Goal: Task Accomplishment & Management: Manage account settings

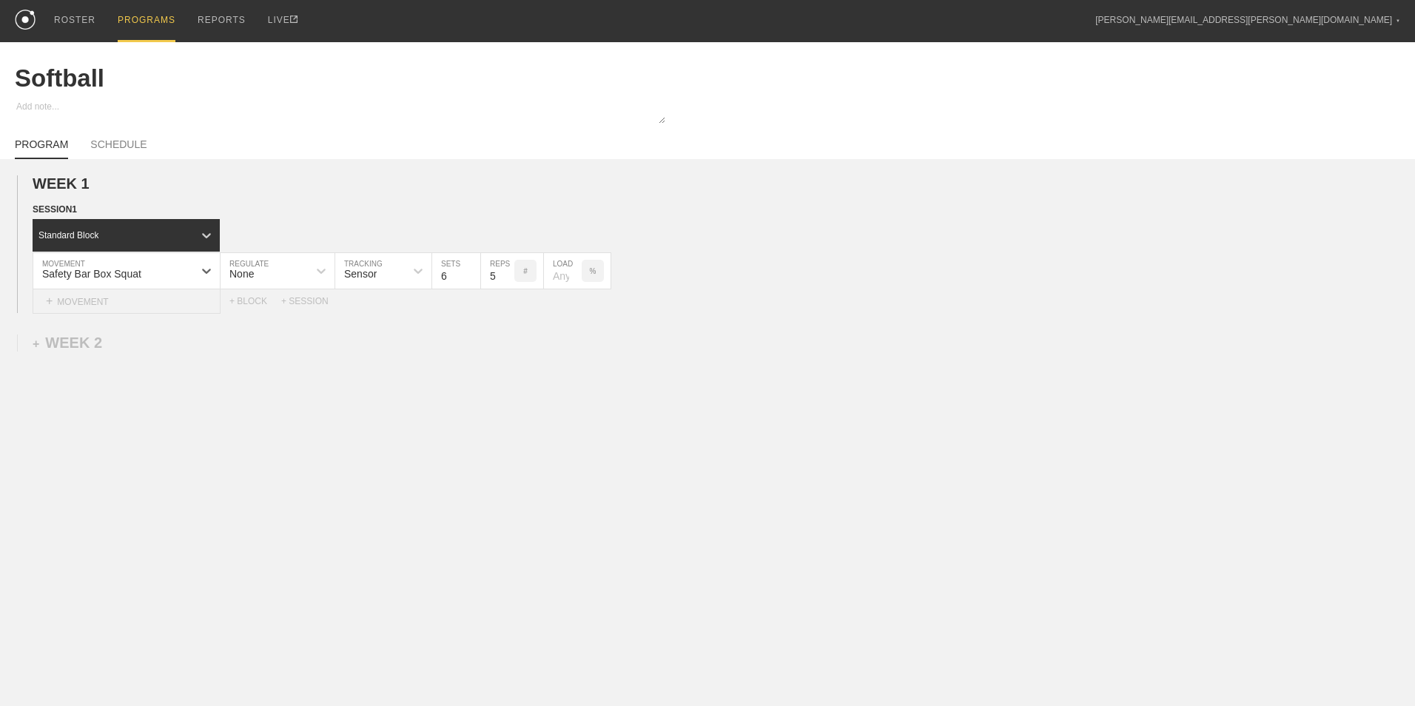
click at [137, 309] on div "+ MOVEMENT" at bounding box center [127, 301] width 188 height 24
type input "E"
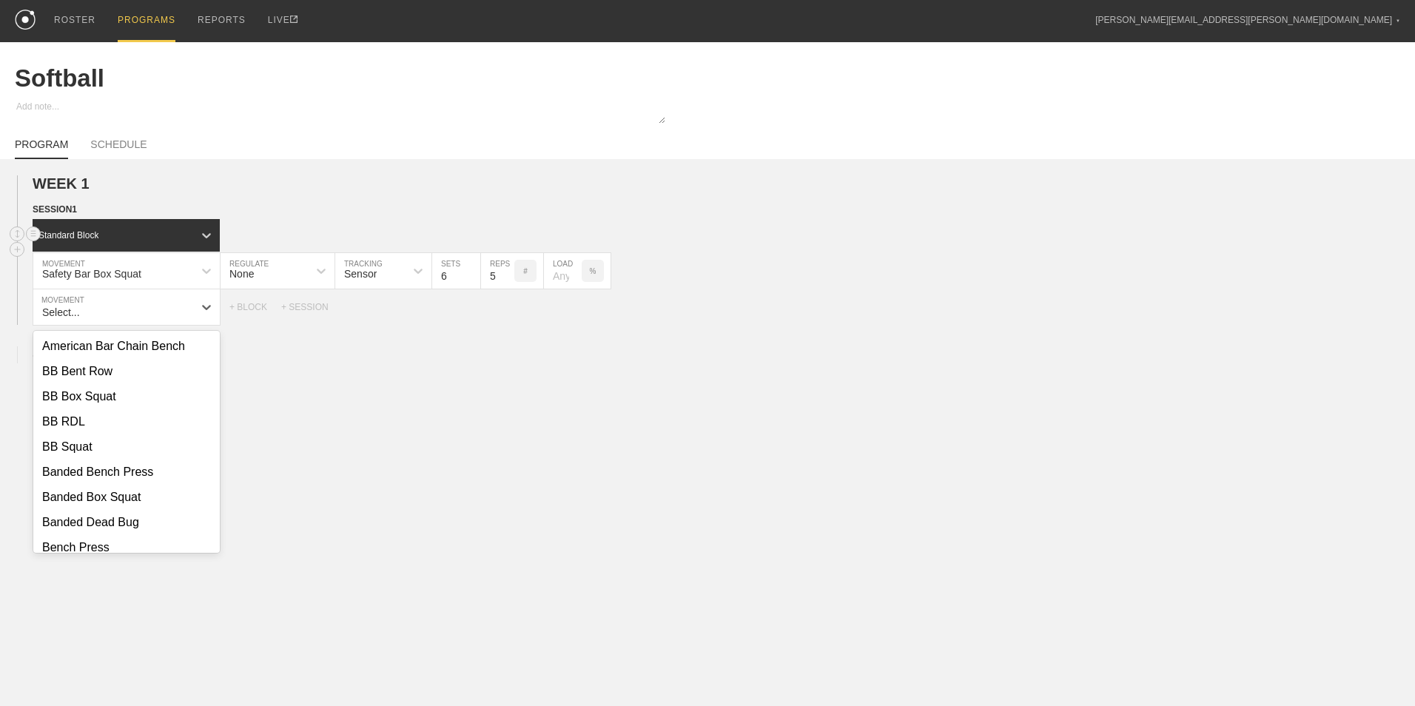
click at [156, 234] on div "Standard Block" at bounding box center [113, 235] width 161 height 13
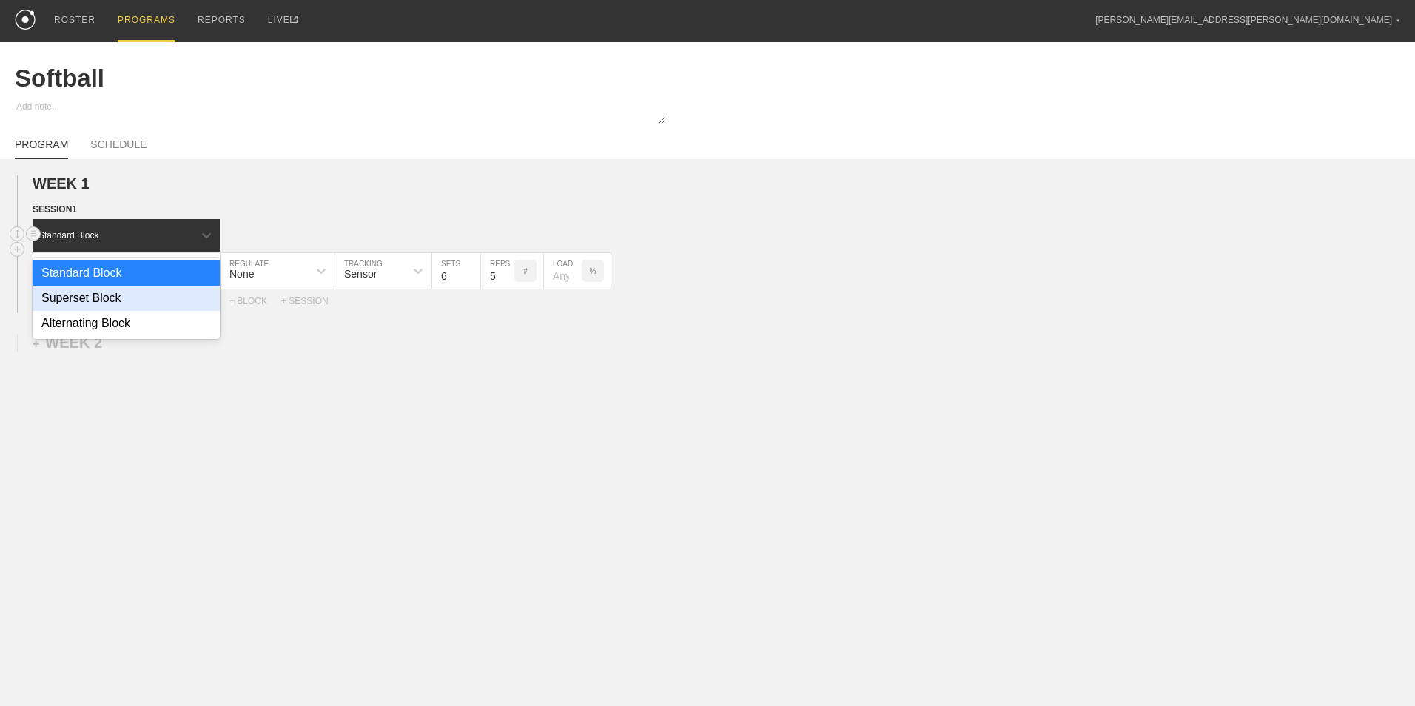
click at [136, 296] on div "Superset Block" at bounding box center [126, 298] width 187 height 25
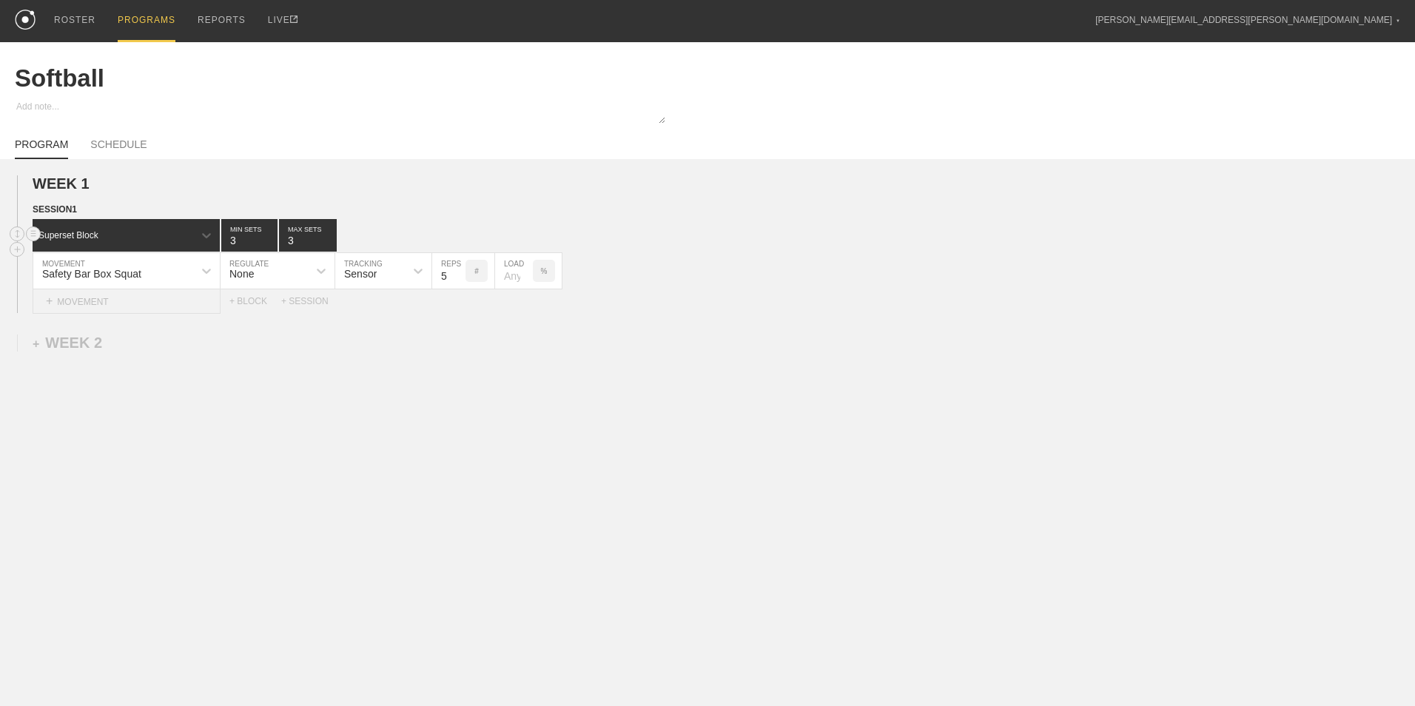
click at [192, 302] on div "+ MOVEMENT" at bounding box center [127, 301] width 188 height 24
click at [178, 349] on div "Create "Elevated Pigeon"" at bounding box center [126, 346] width 186 height 25
type input "Elevated Pigeon"
click at [457, 309] on input "9" at bounding box center [448, 307] width 33 height 36
click at [457, 309] on input "10" at bounding box center [448, 307] width 33 height 36
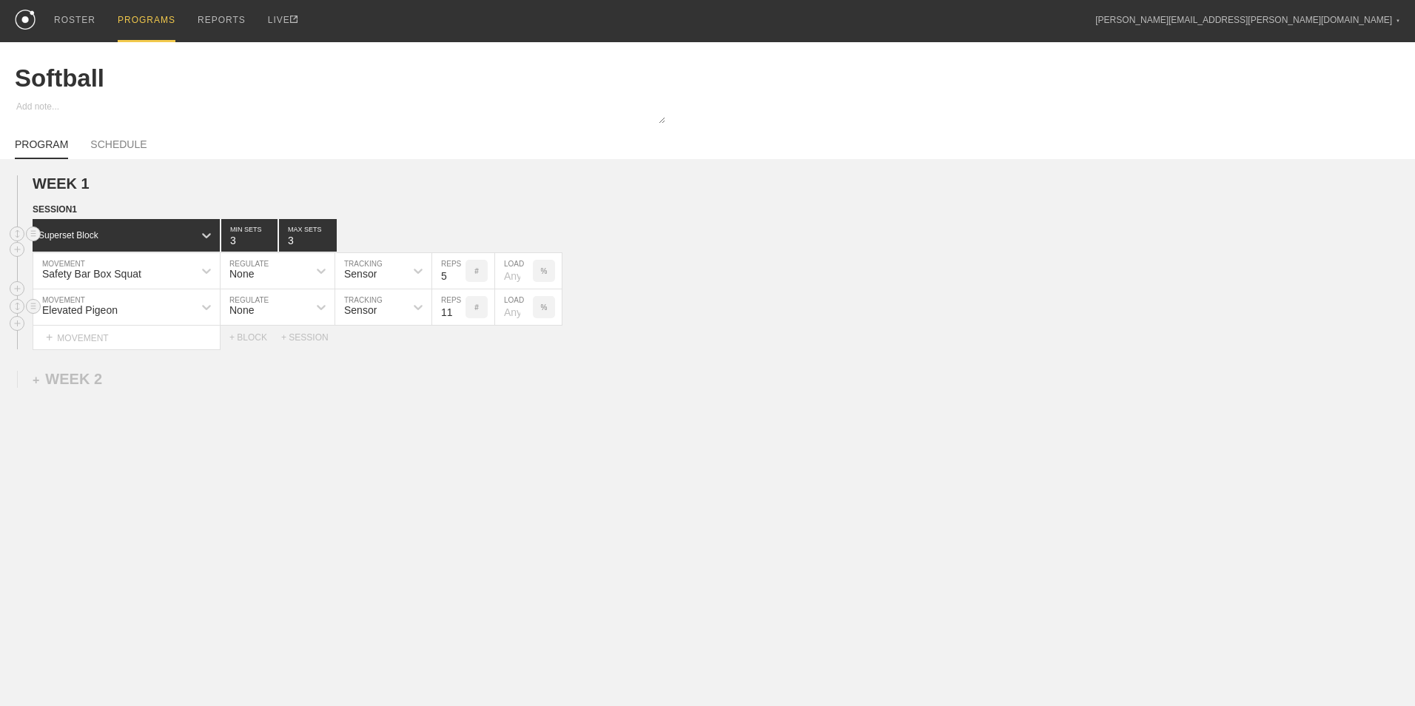
click at [457, 309] on input "11" at bounding box center [448, 307] width 33 height 36
click at [457, 309] on input "12" at bounding box center [448, 307] width 33 height 36
click at [457, 309] on input "13" at bounding box center [448, 307] width 33 height 36
click at [457, 309] on input "14" at bounding box center [448, 307] width 33 height 36
click at [457, 309] on input "15" at bounding box center [448, 307] width 33 height 36
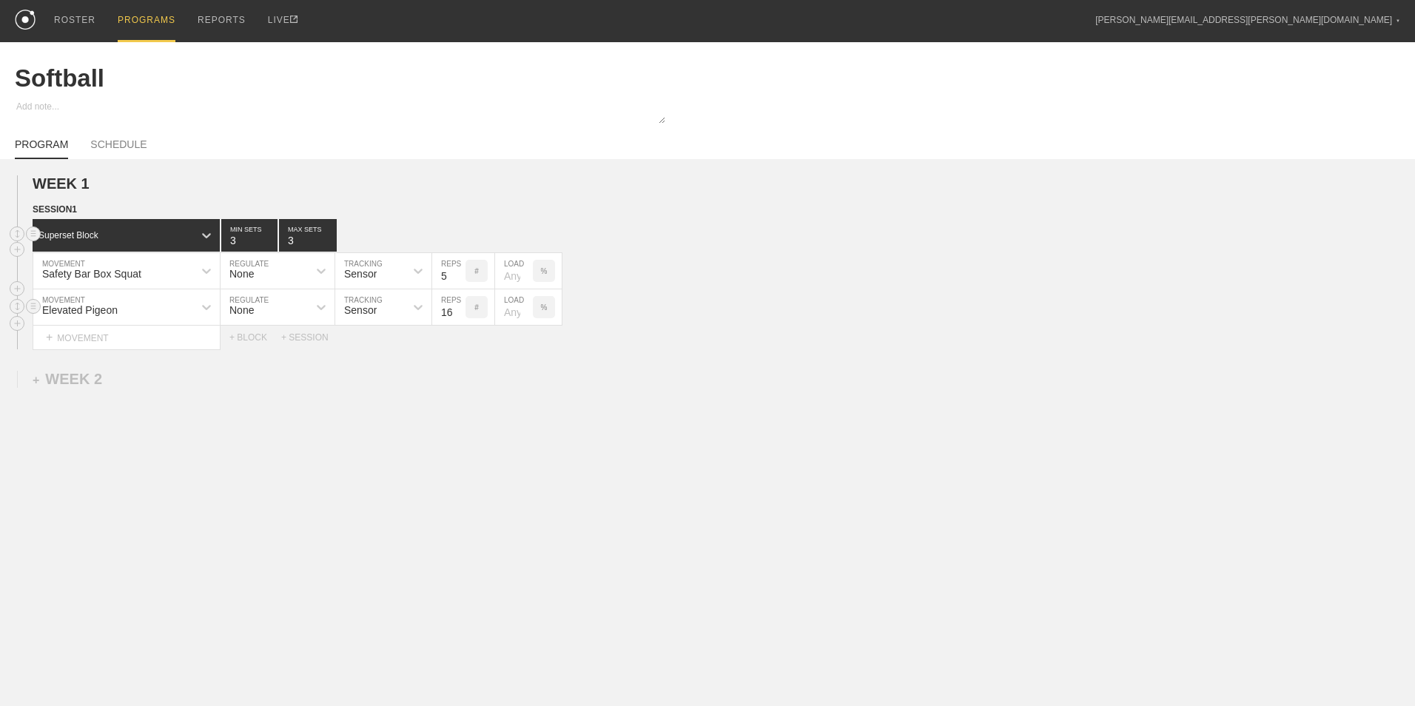
click at [457, 309] on input "16" at bounding box center [448, 307] width 33 height 36
click at [457, 309] on input "17" at bounding box center [448, 307] width 33 height 36
click at [457, 309] on input "18" at bounding box center [448, 307] width 33 height 36
click at [457, 309] on input "19" at bounding box center [448, 307] width 33 height 36
type input "20"
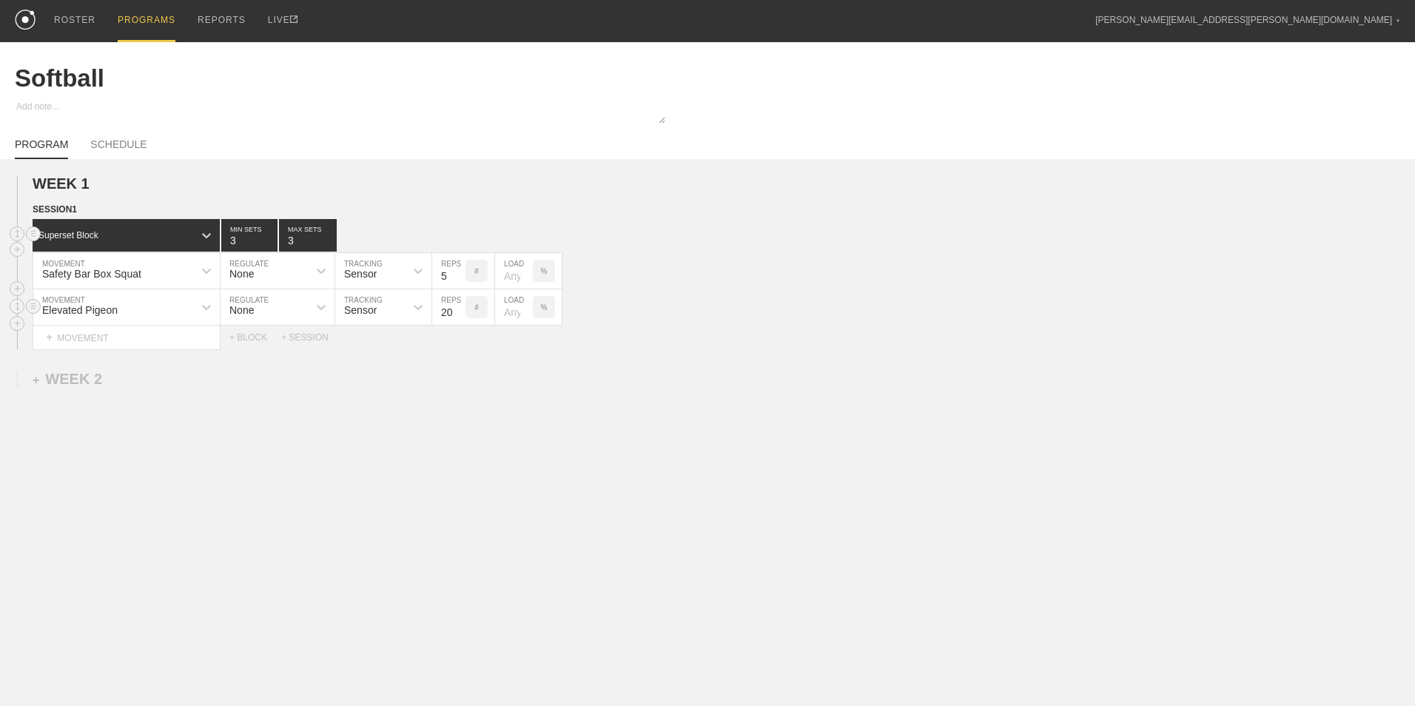
click at [457, 309] on input "20" at bounding box center [448, 307] width 33 height 36
click at [257, 343] on div "+ BLOCK" at bounding box center [255, 337] width 52 height 10
click at [135, 378] on div "Standard Block" at bounding box center [113, 374] width 161 height 13
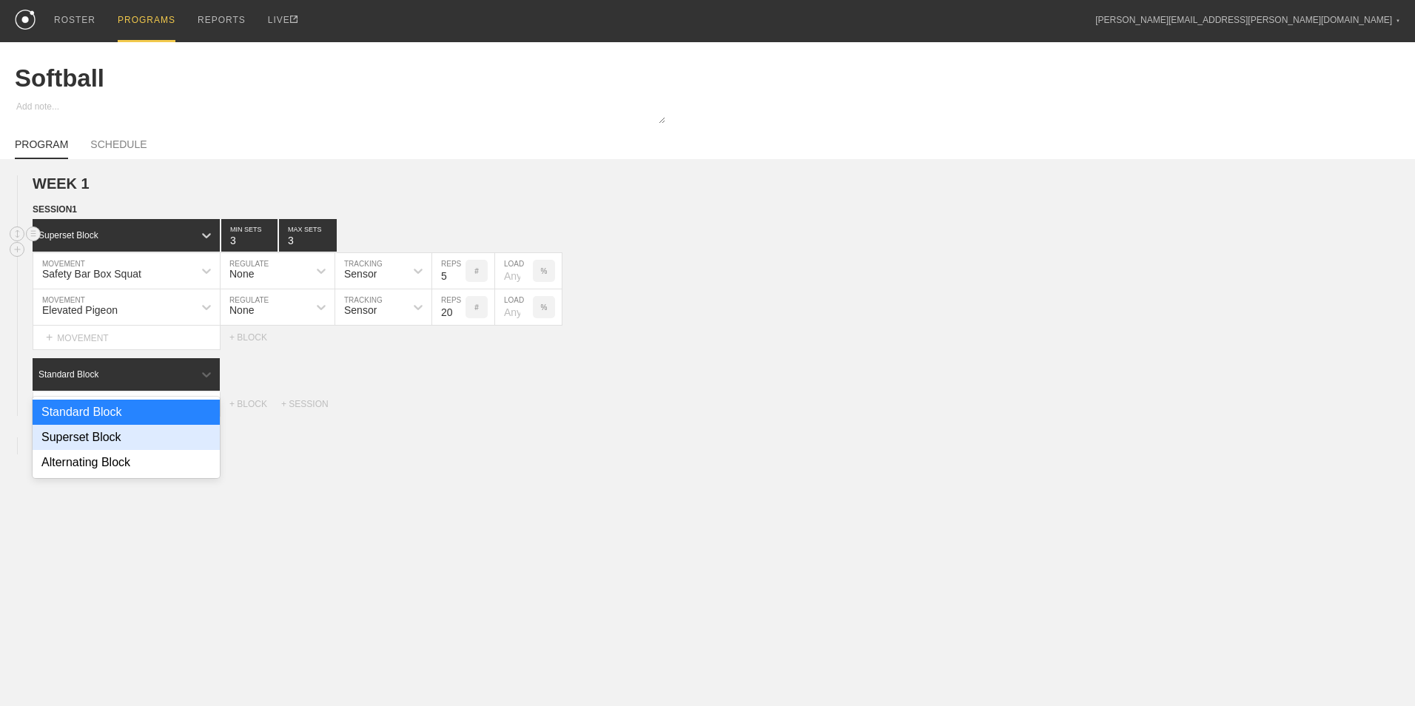
click at [121, 437] on div "Superset Block" at bounding box center [126, 437] width 187 height 25
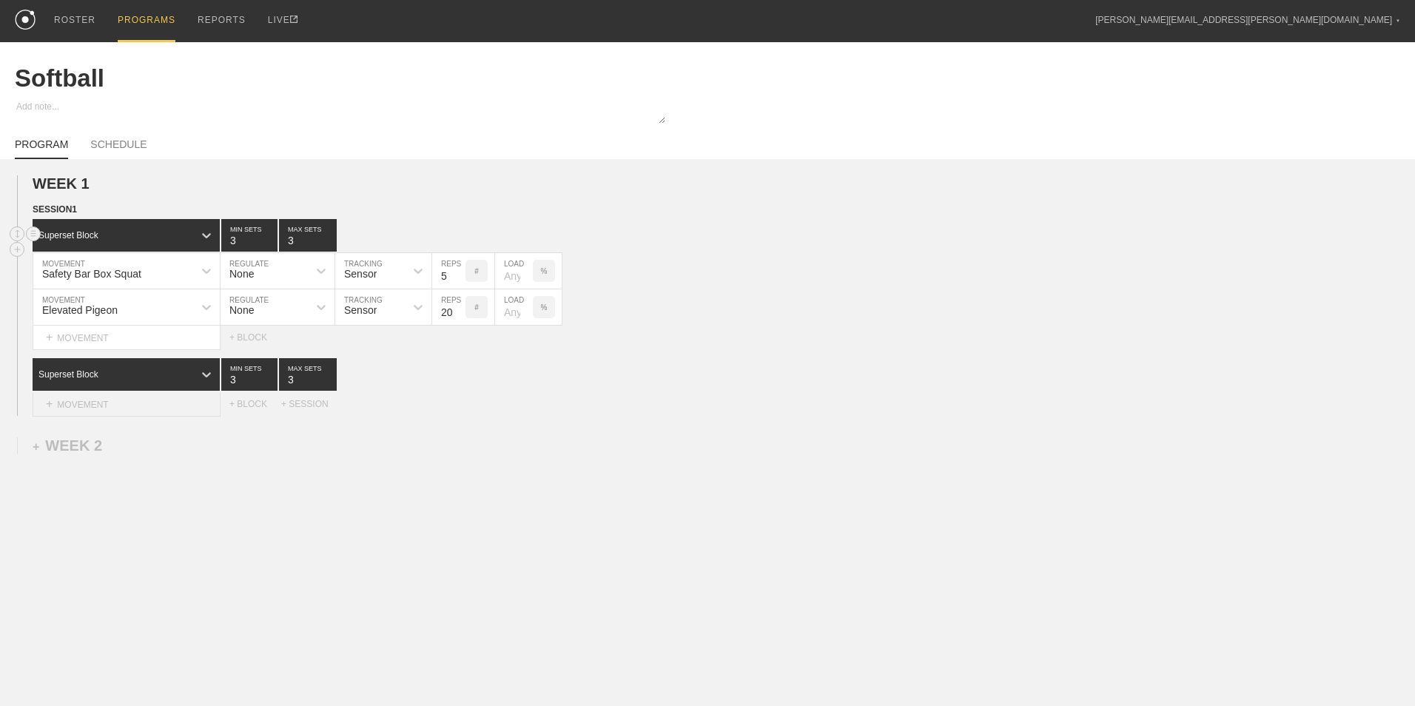
click at [167, 406] on div "+ MOVEMENT" at bounding box center [127, 404] width 188 height 24
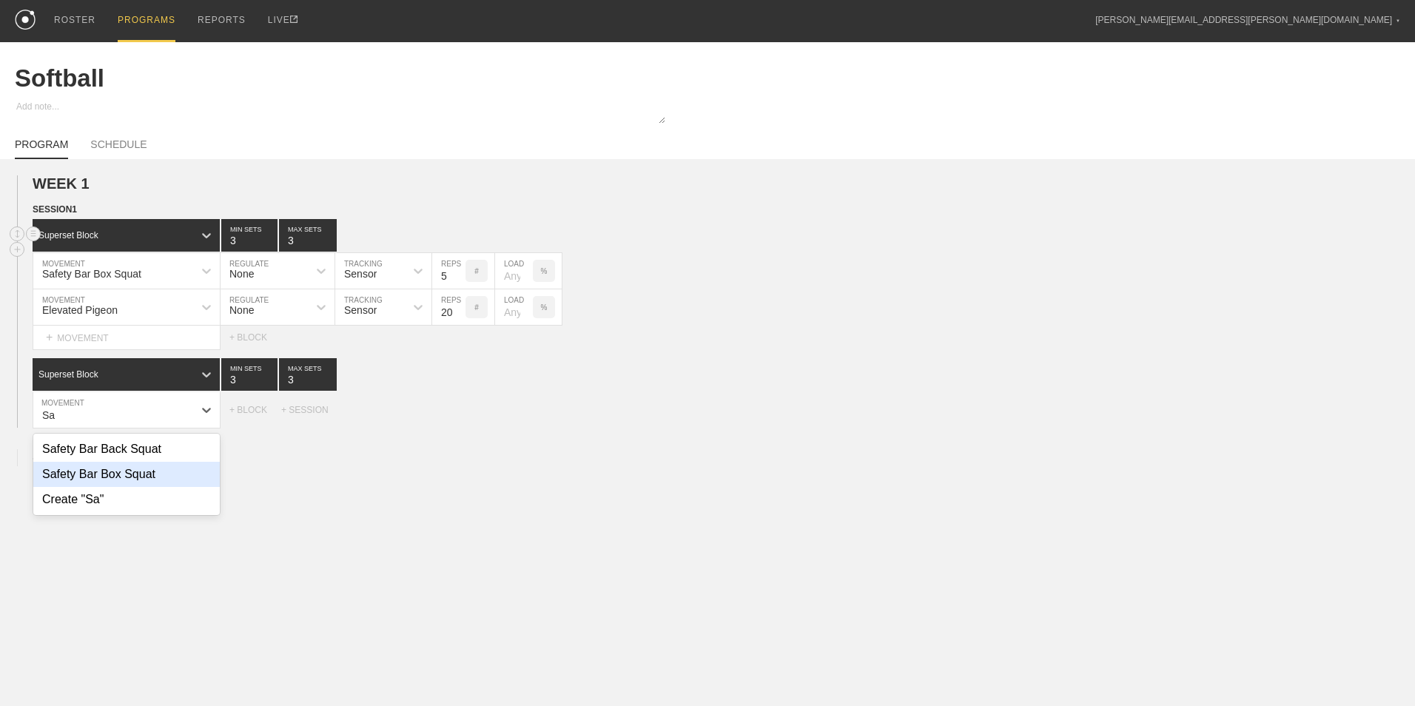
click at [151, 485] on div "Safety Bar Box Squat" at bounding box center [126, 474] width 186 height 25
type input "Sa"
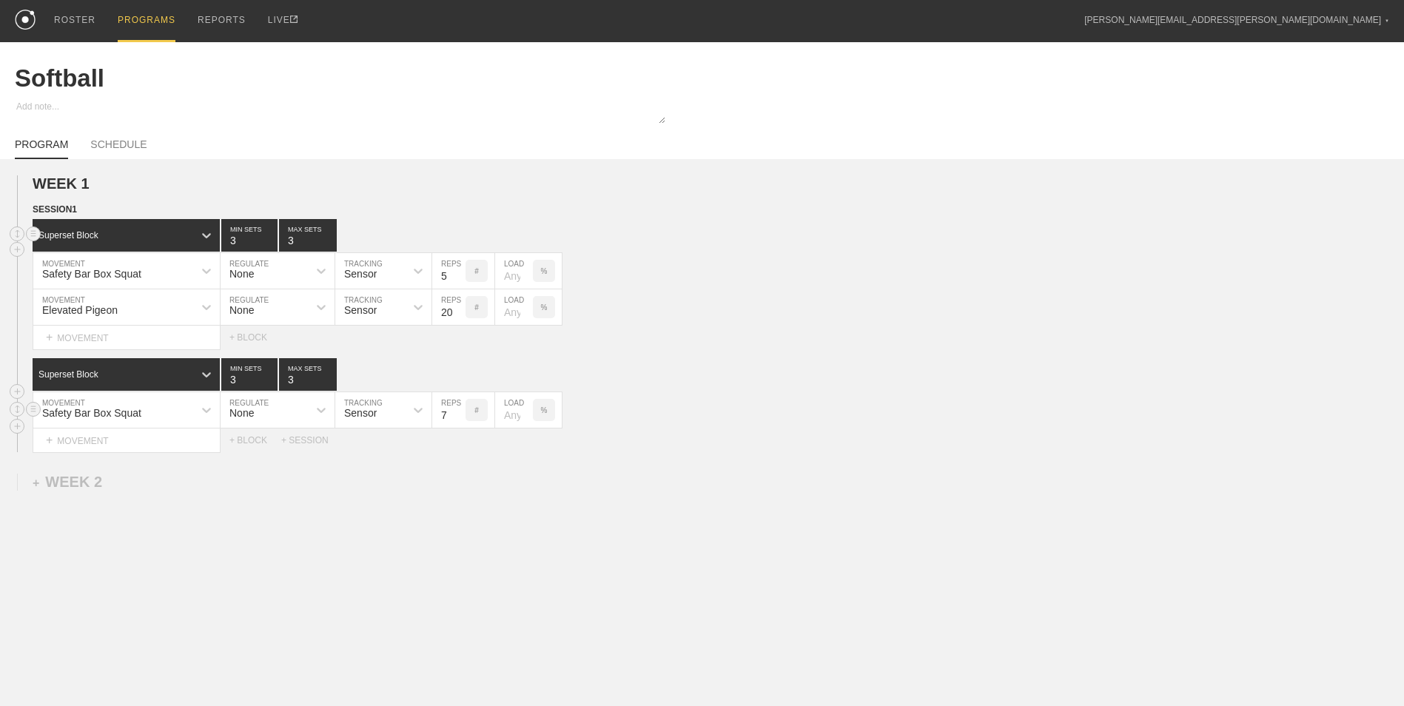
click at [457, 417] on input "7" at bounding box center [448, 410] width 33 height 36
click at [457, 417] on input "6" at bounding box center [448, 410] width 33 height 36
type input "5"
click at [457, 417] on input "5" at bounding box center [448, 410] width 33 height 36
click at [133, 436] on div "+ MOVEMENT" at bounding box center [127, 440] width 188 height 24
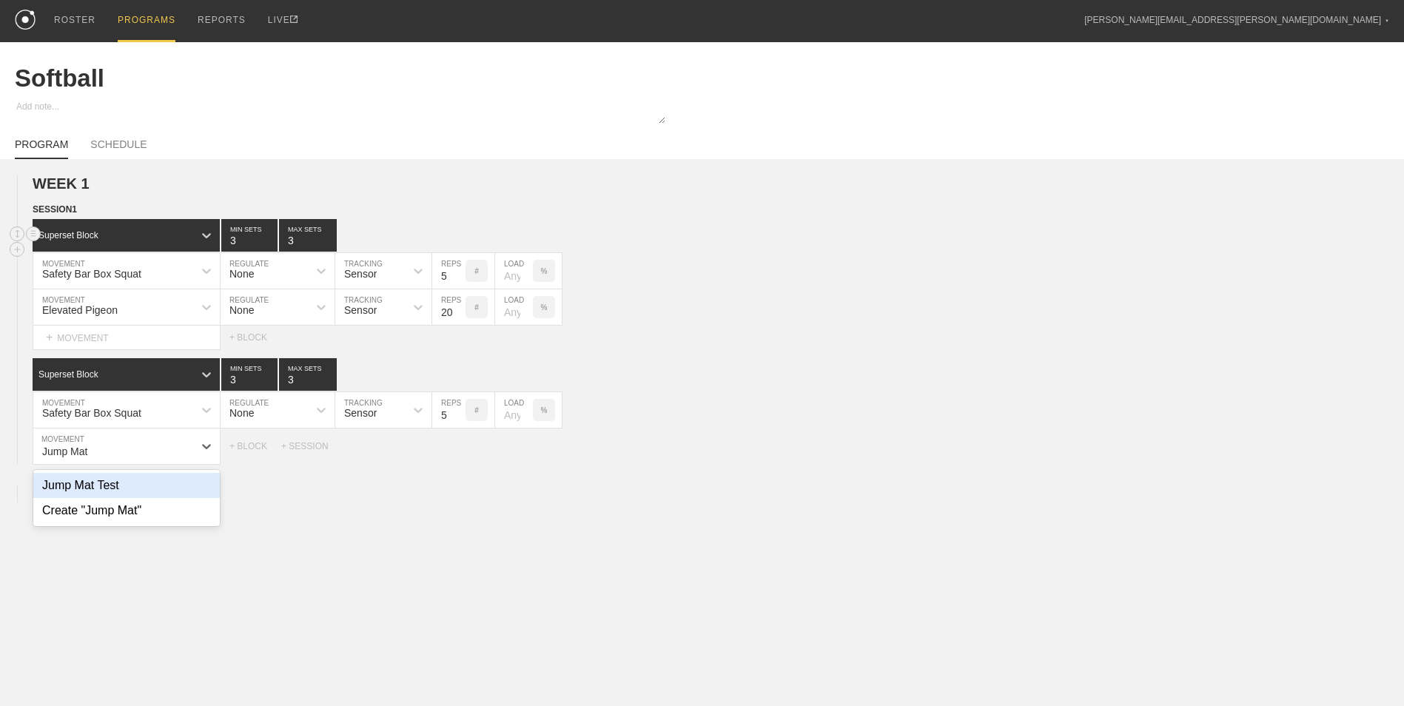
click at [147, 492] on div "Jump Mat Test" at bounding box center [126, 485] width 186 height 25
type input "Jump Mat"
click at [459, 456] on input "7" at bounding box center [448, 446] width 33 height 36
click at [459, 456] on input "6" at bounding box center [448, 446] width 33 height 36
click at [459, 456] on input "5" at bounding box center [448, 446] width 33 height 36
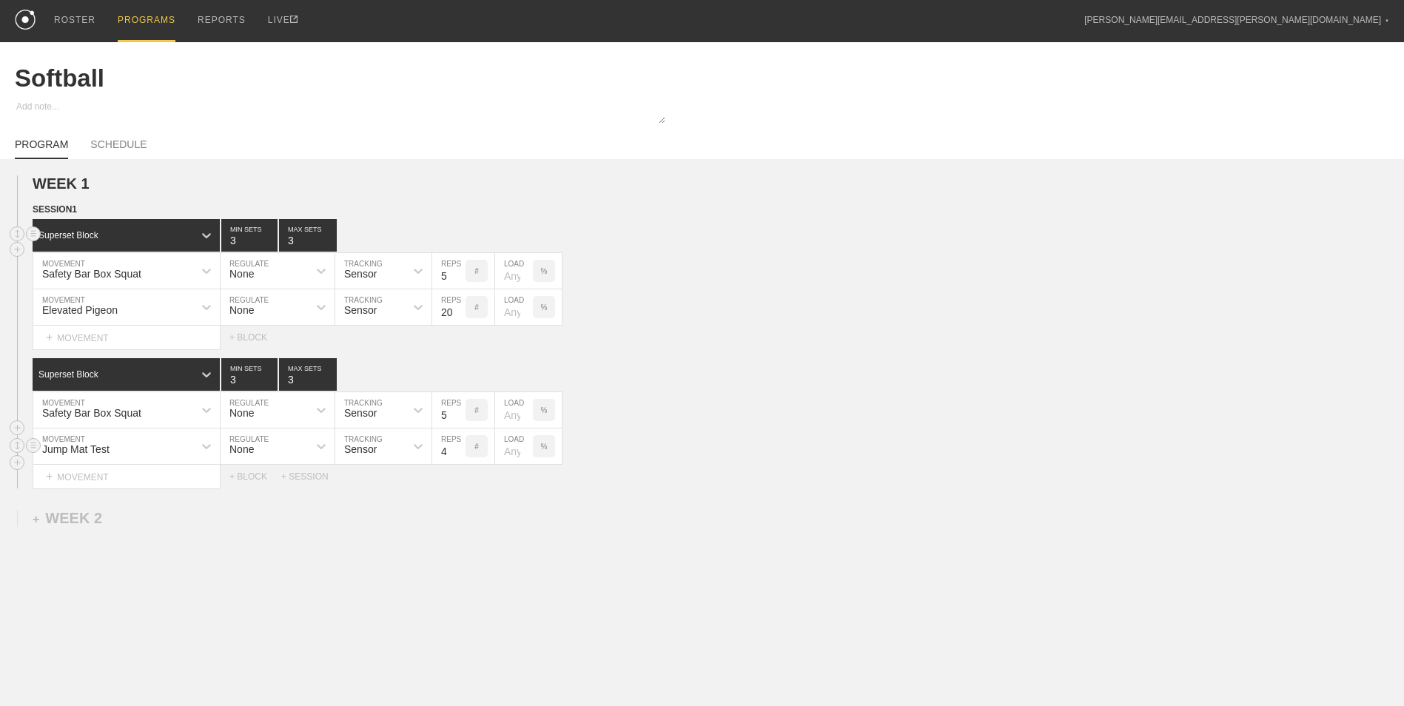
click at [459, 456] on input "4" at bounding box center [448, 446] width 33 height 36
click at [459, 456] on input "3" at bounding box center [448, 446] width 33 height 36
click at [459, 456] on input "2" at bounding box center [448, 446] width 33 height 36
type input "1"
click at [459, 456] on input "1" at bounding box center [448, 446] width 33 height 36
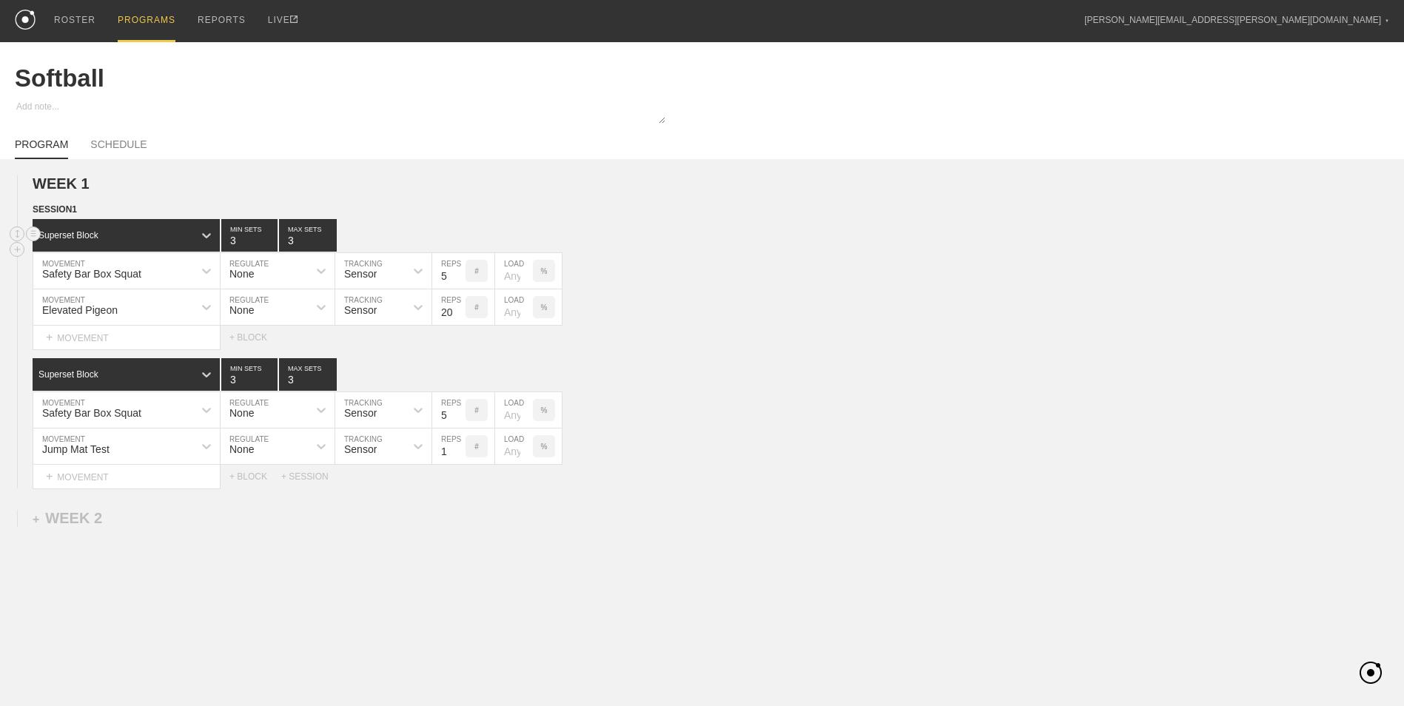
click at [427, 535] on div "WEEK 1 DUPLICATE DELETE SESSION 1 Superset Block 3 MIN SETS 3 MAX SETS DUPLICAT…" at bounding box center [702, 454] width 1404 height 590
click at [100, 151] on link "SCHEDULE" at bounding box center [118, 148] width 56 height 21
type textarea "x"
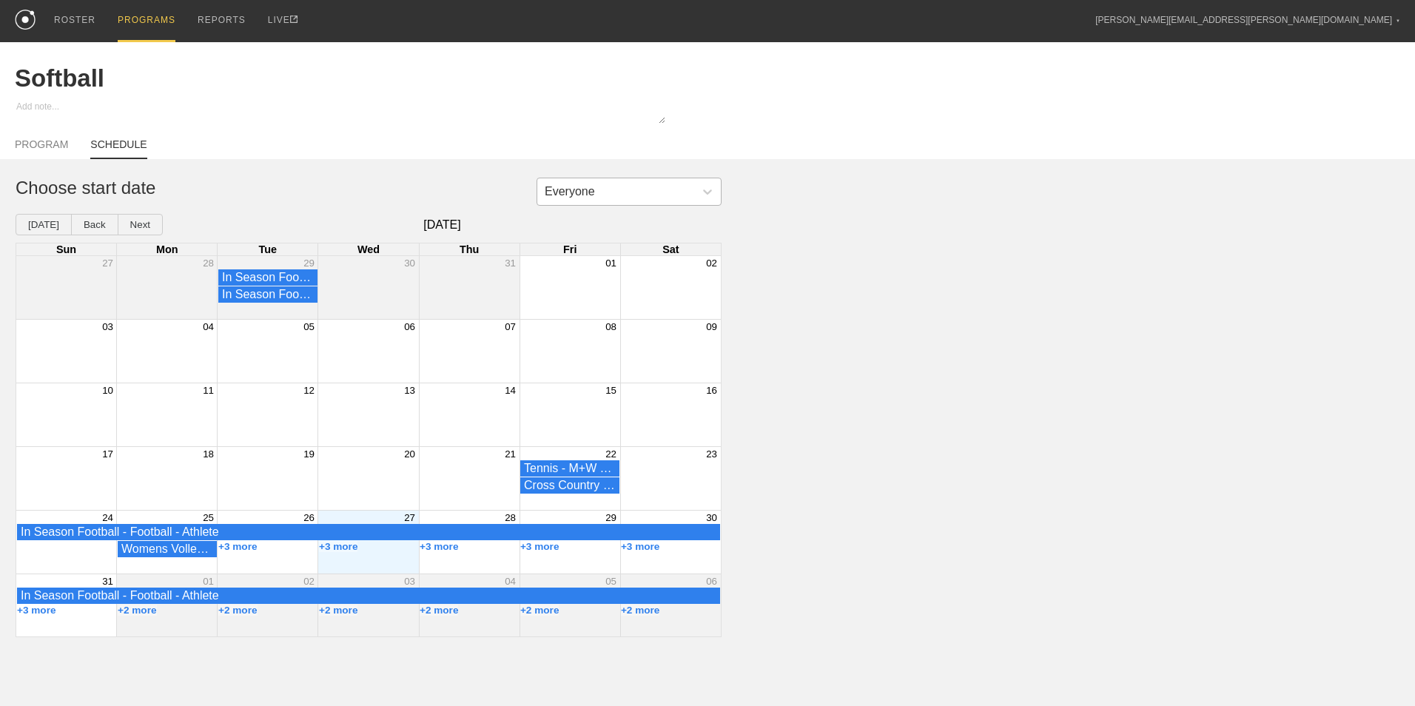
click at [569, 192] on div "Everyone" at bounding box center [570, 191] width 50 height 13
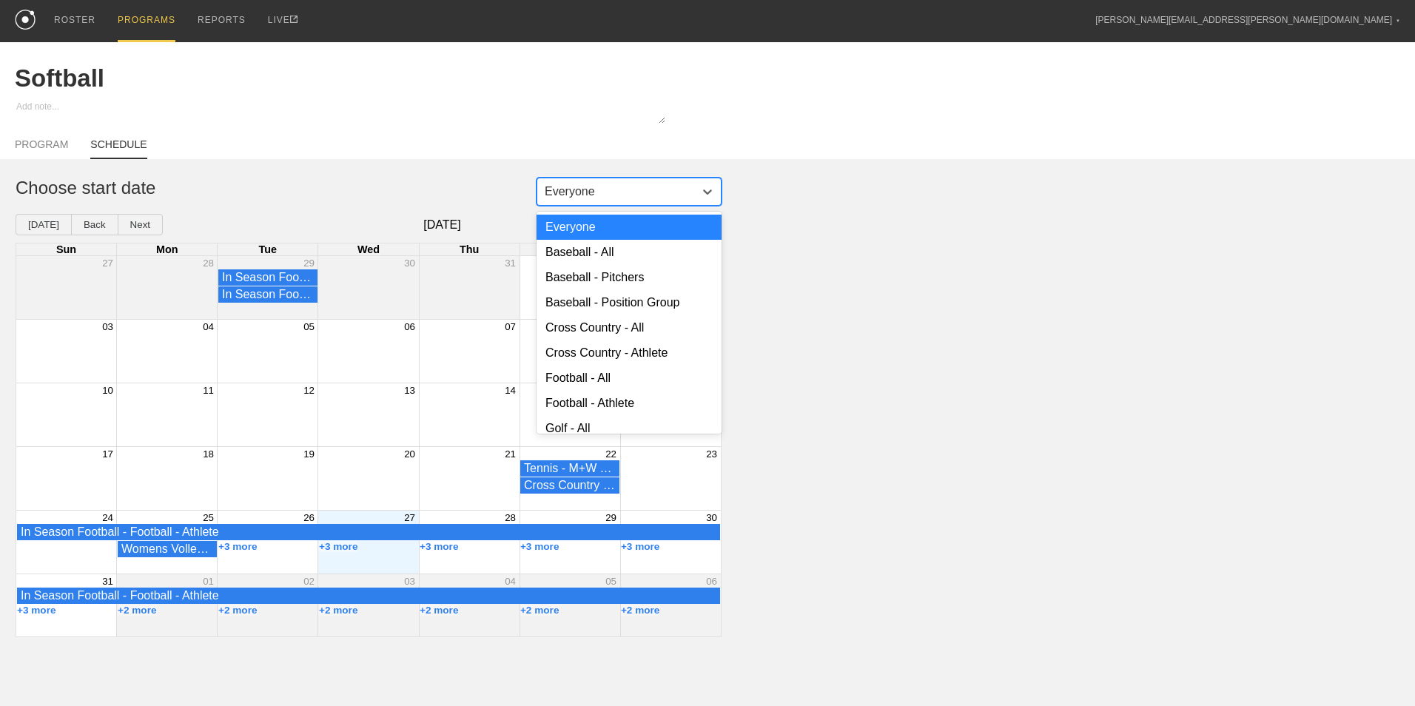
click at [569, 192] on div "Everyone" at bounding box center [570, 191] width 50 height 13
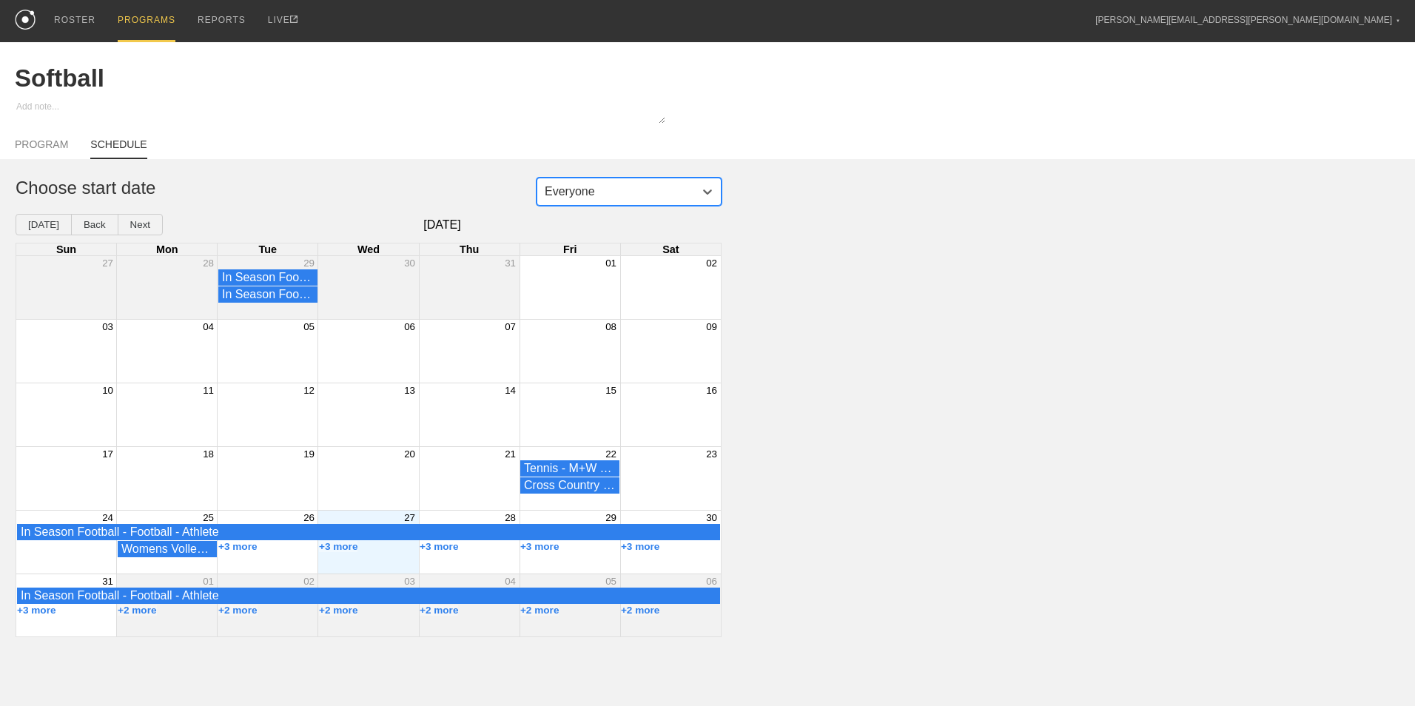
click at [363, 558] on div "+3 more" at bounding box center [368, 549] width 101 height 17
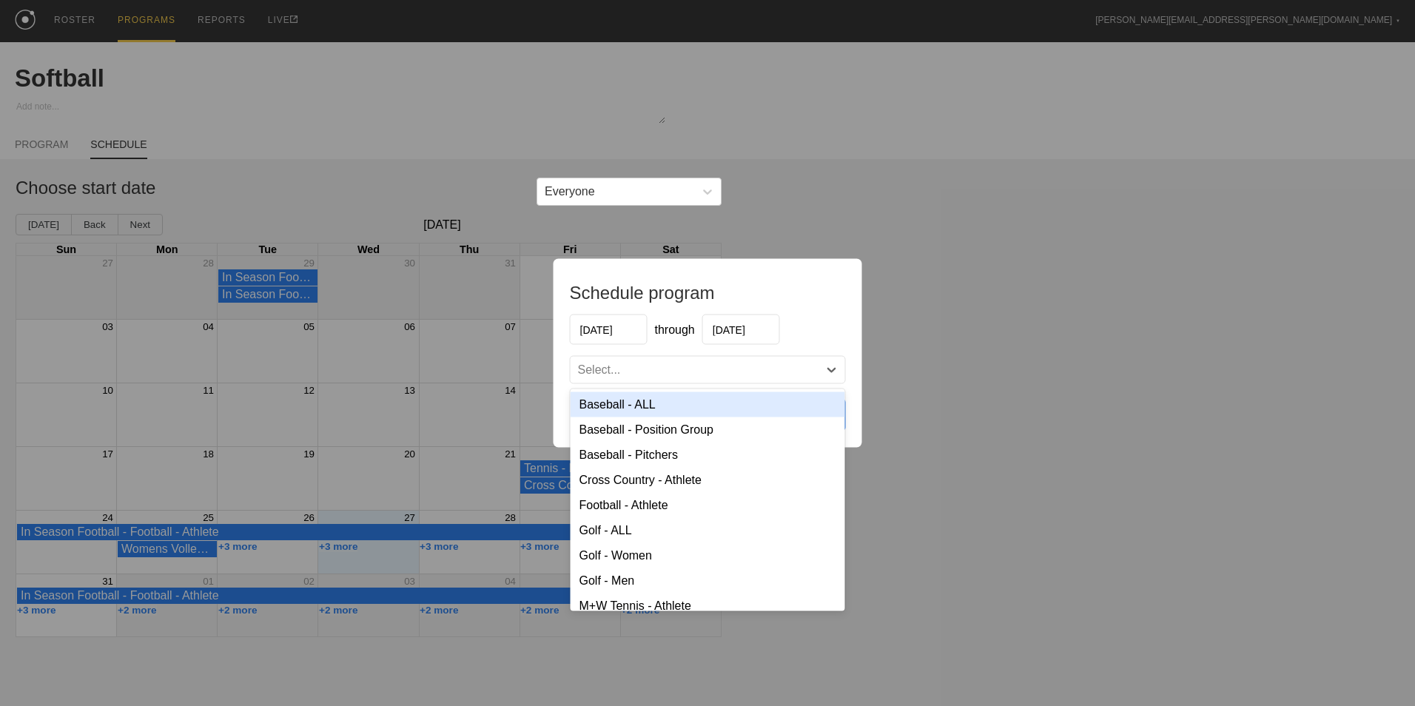
click at [638, 375] on div "Select..." at bounding box center [695, 370] width 248 height 15
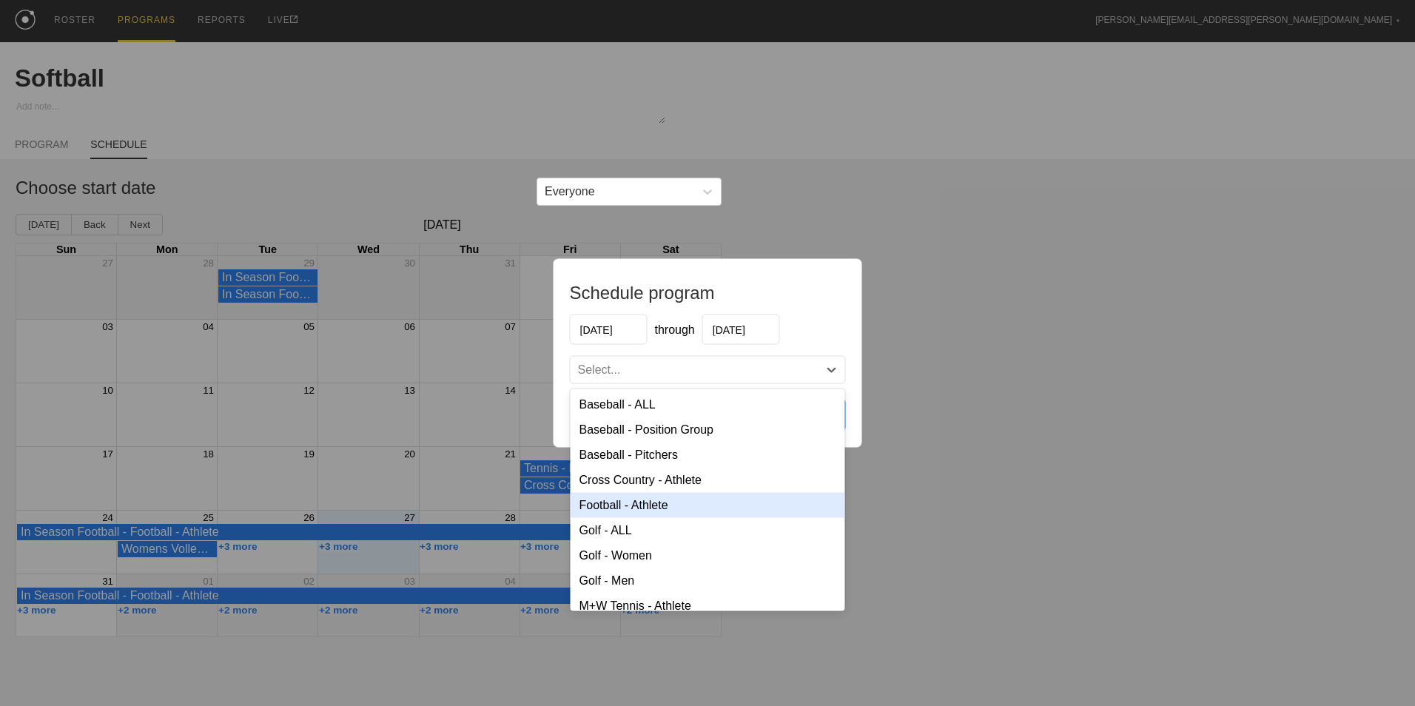
scroll to position [198, 0]
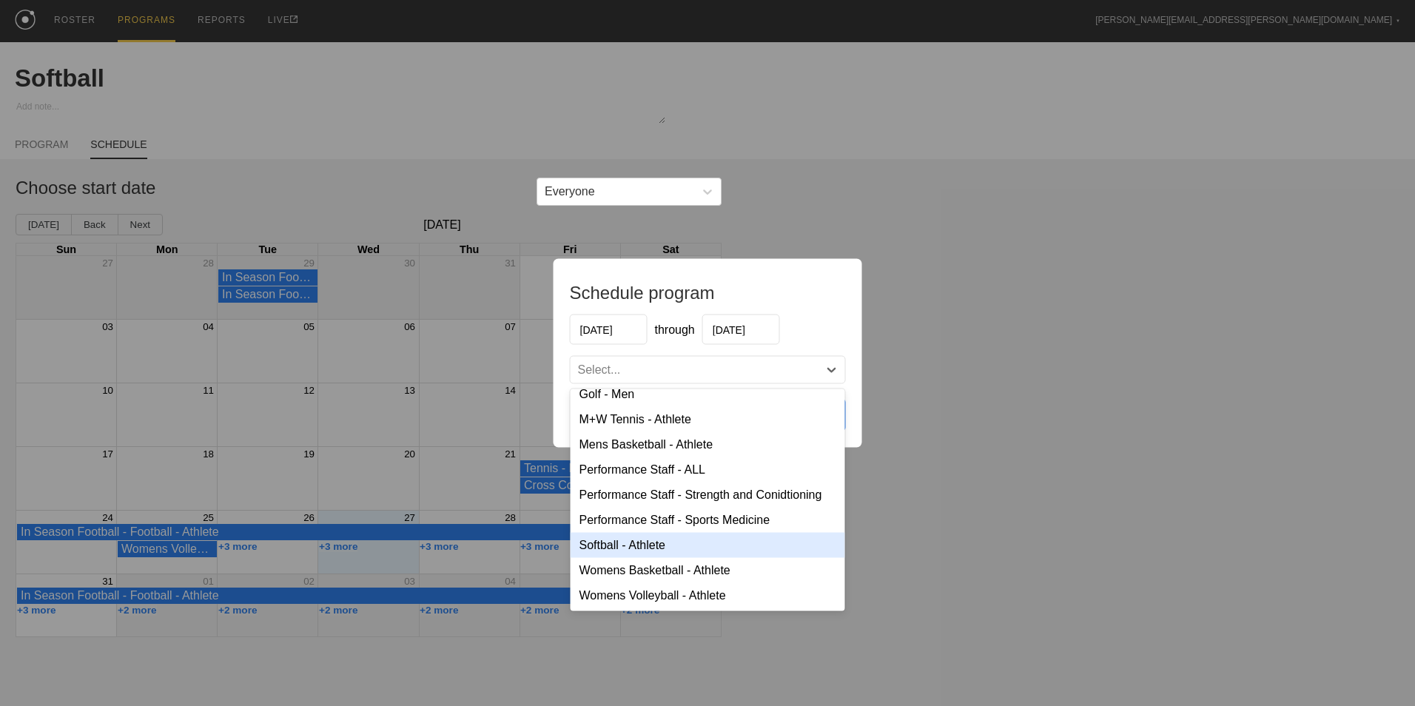
click at [673, 547] on div "Softball - Athlete" at bounding box center [708, 545] width 275 height 25
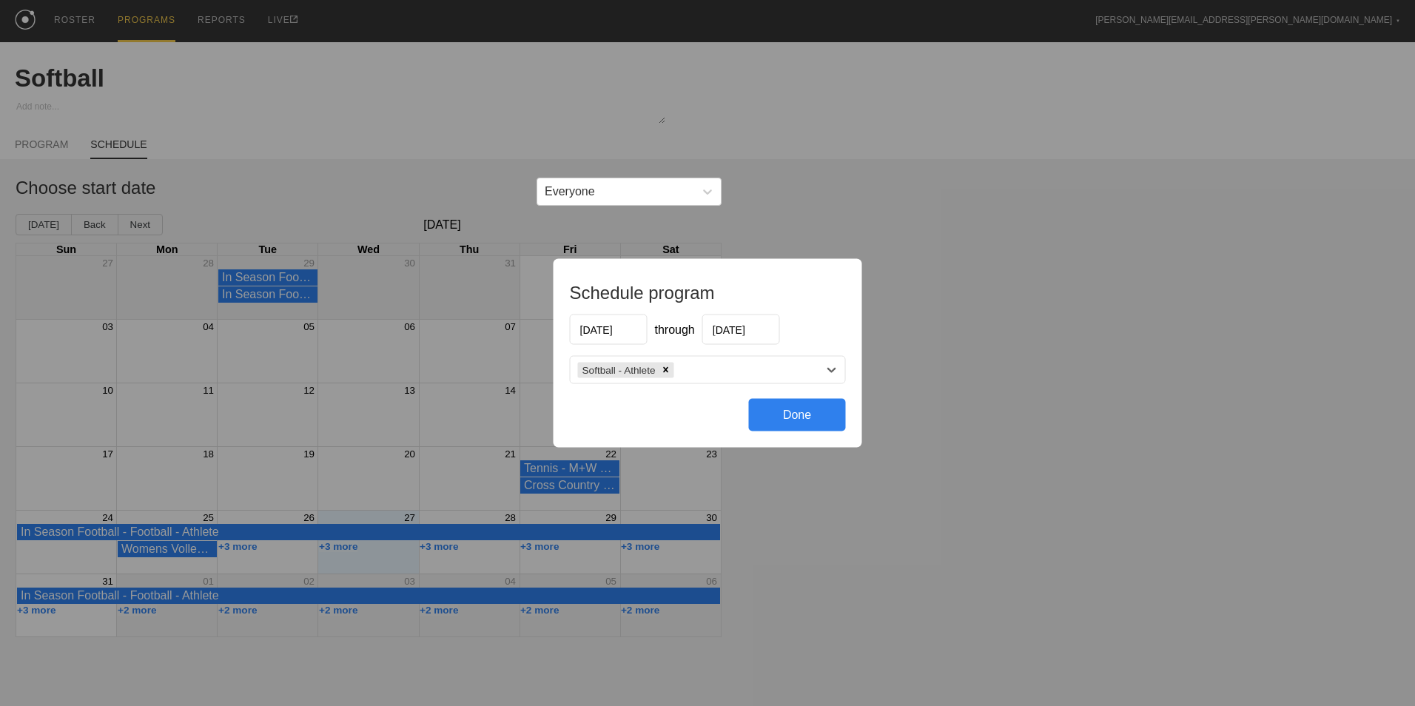
click at [741, 325] on input "[DATE]" at bounding box center [741, 329] width 78 height 30
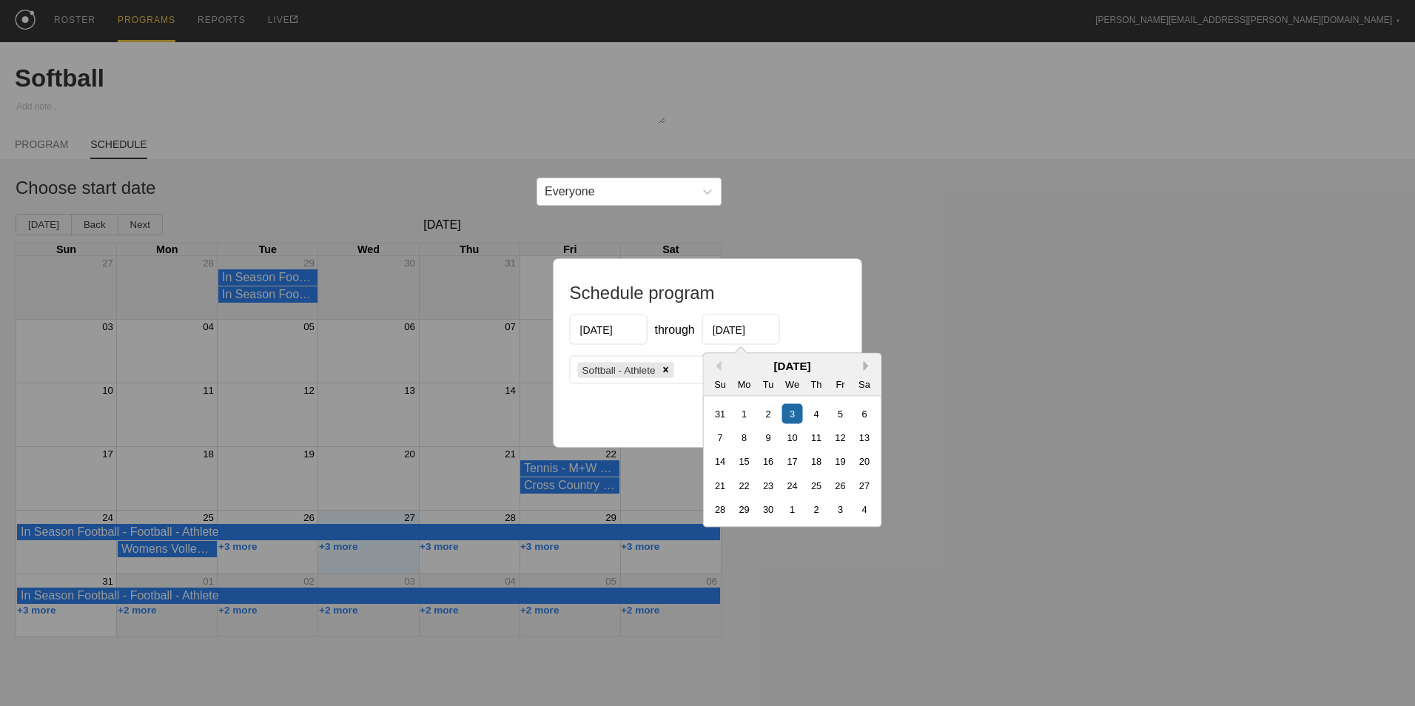
click at [864, 361] on button "Next Month" at bounding box center [869, 366] width 10 height 10
click at [867, 363] on button "Next Month" at bounding box center [869, 366] width 10 height 10
click at [861, 365] on div "[DATE]" at bounding box center [793, 366] width 178 height 13
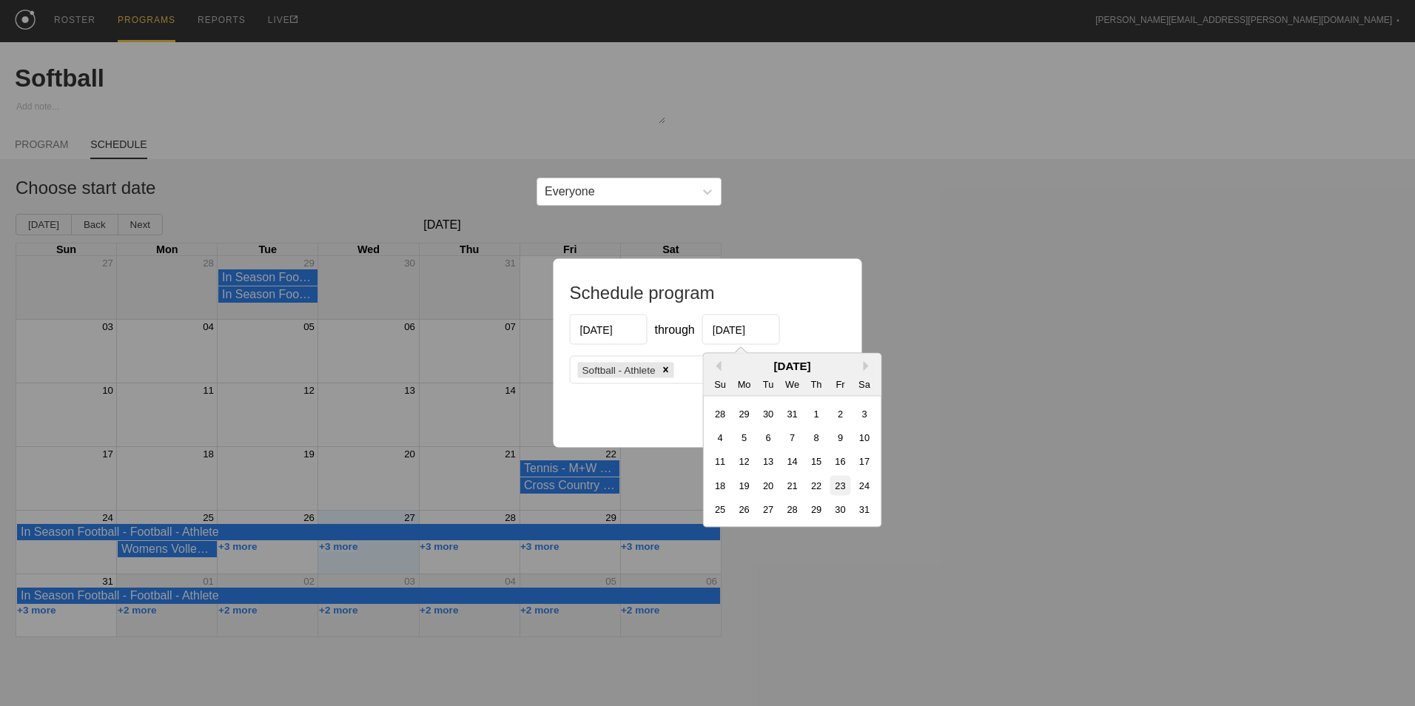
click at [836, 486] on div "23" at bounding box center [840, 485] width 20 height 20
type input "[DATE]"
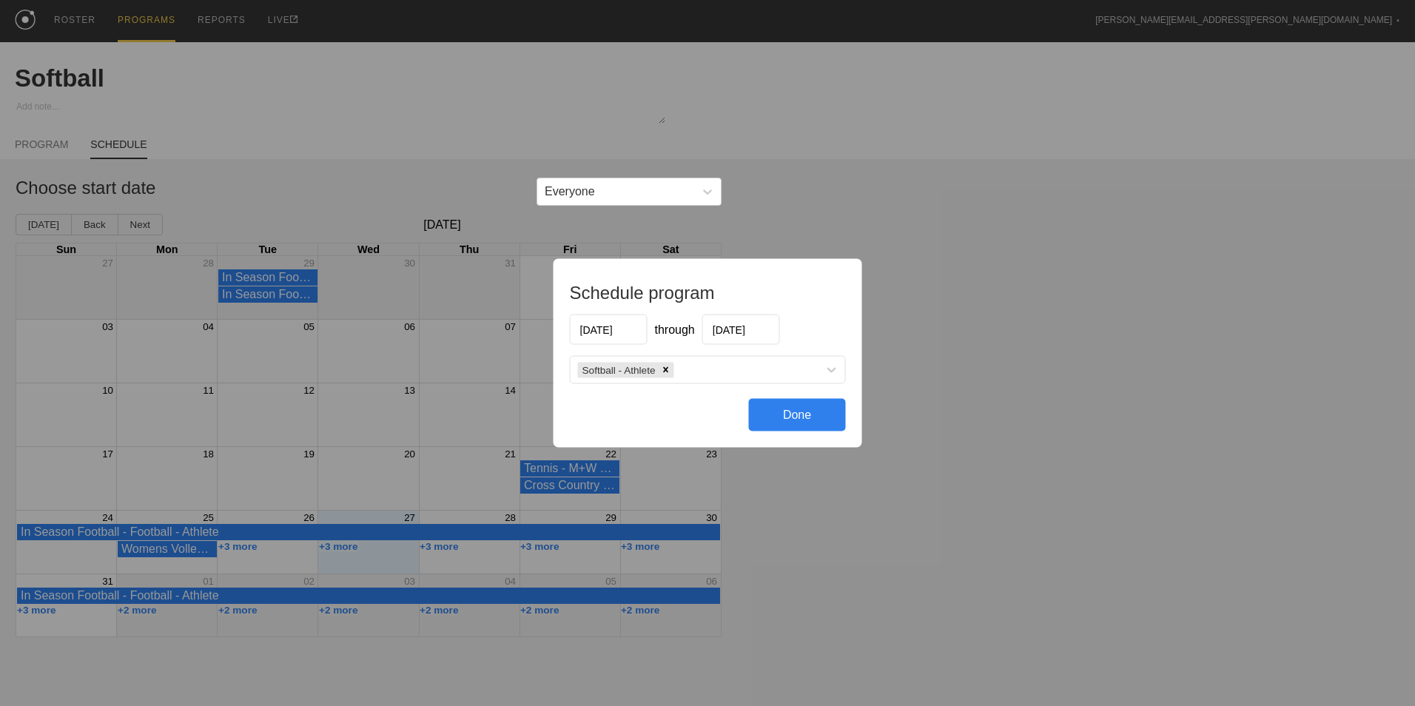
click at [787, 417] on div "Done" at bounding box center [797, 415] width 97 height 33
